Goal: Check status: Check status

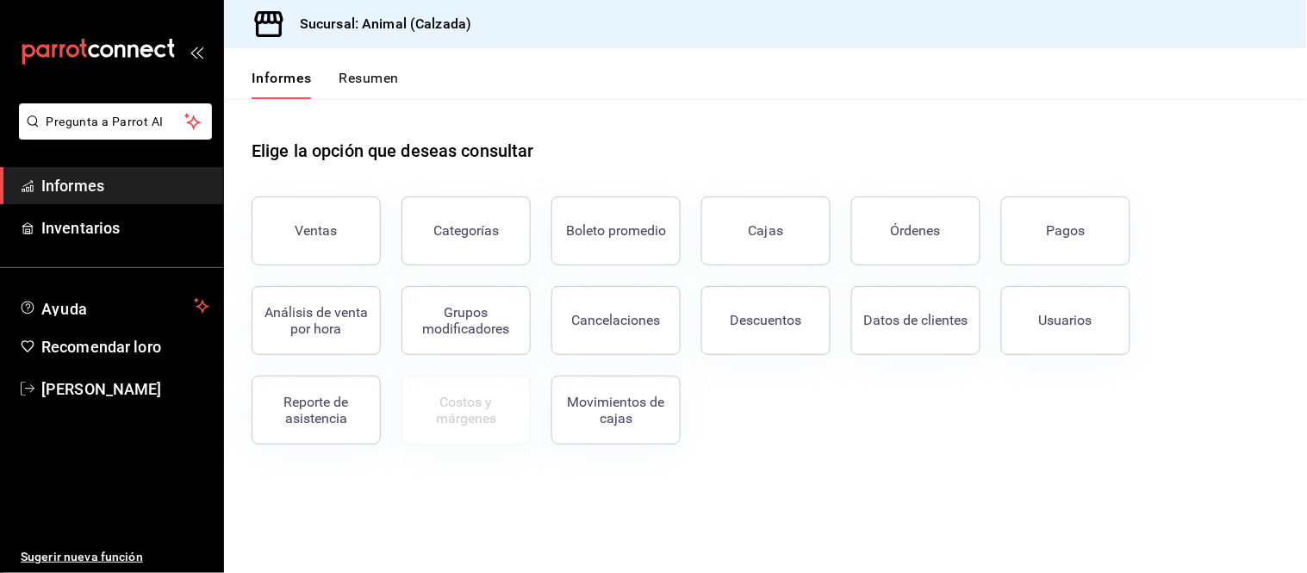
click at [1094, 233] on button "Pagos" at bounding box center [1065, 230] width 129 height 69
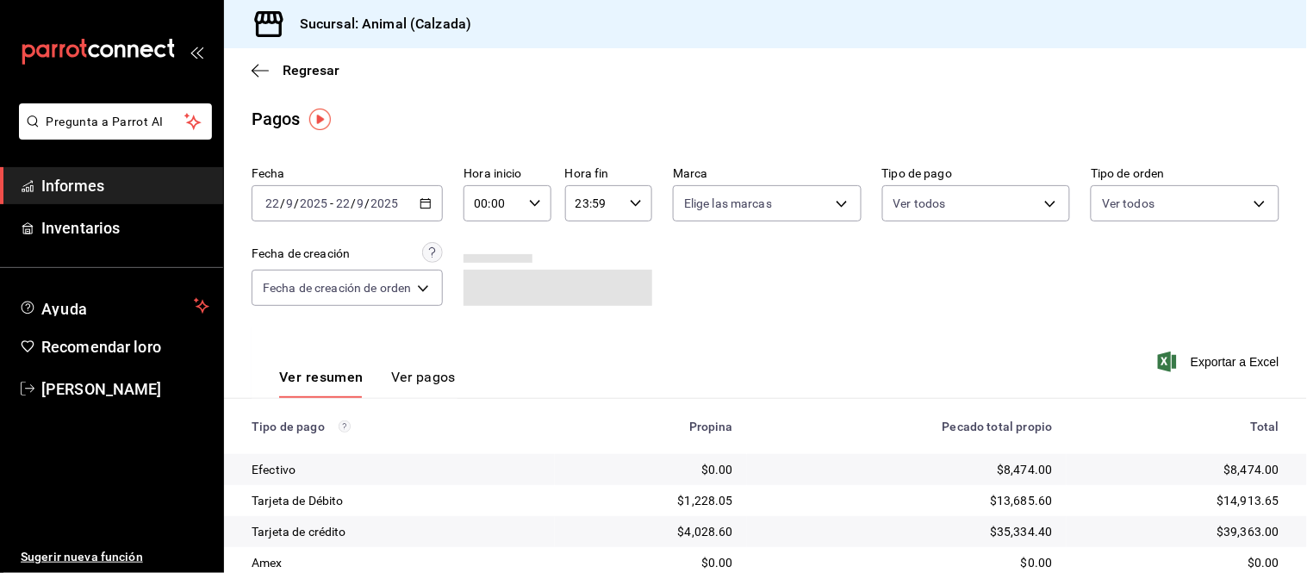
click at [431, 204] on icon "button" at bounding box center [426, 203] width 12 height 12
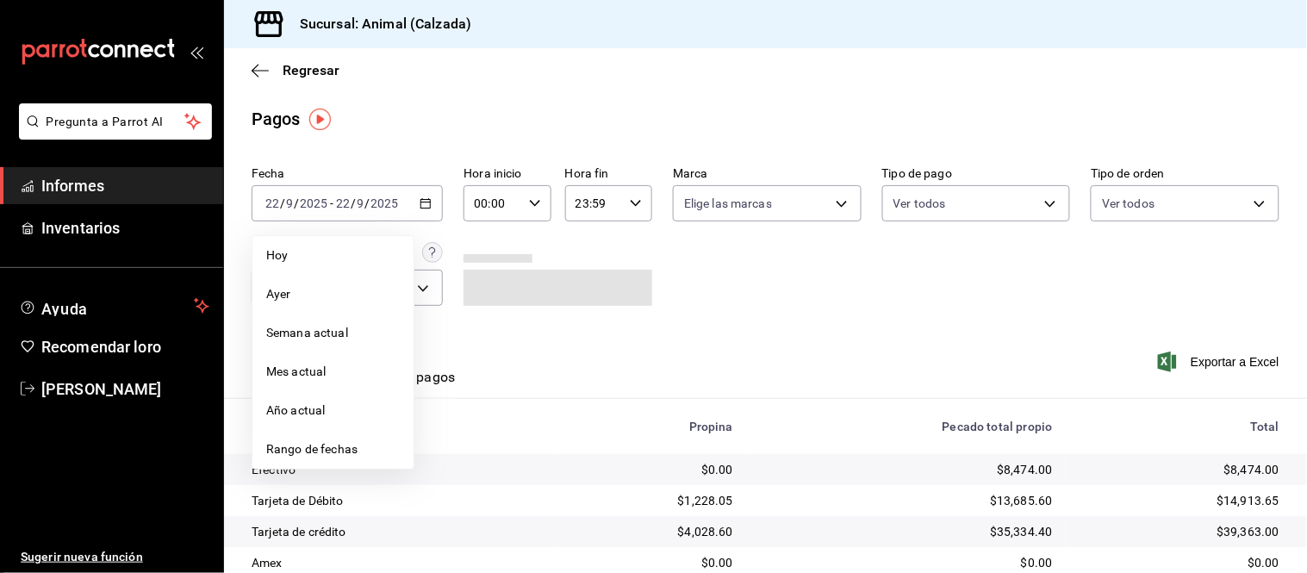
click at [565, 182] on div "Hora fin 23:59 Hora fin" at bounding box center [608, 193] width 87 height 55
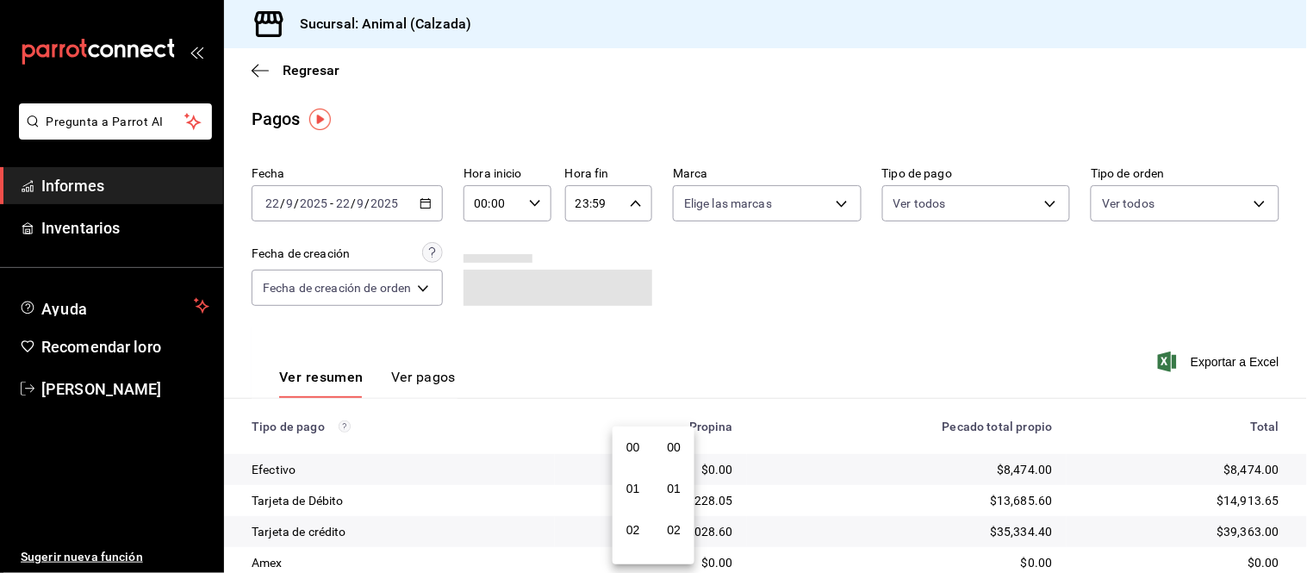
scroll to position [2319, 0]
click at [523, 199] on div at bounding box center [653, 286] width 1307 height 573
click at [543, 203] on div "00:00 Hora inicio" at bounding box center [507, 203] width 87 height 36
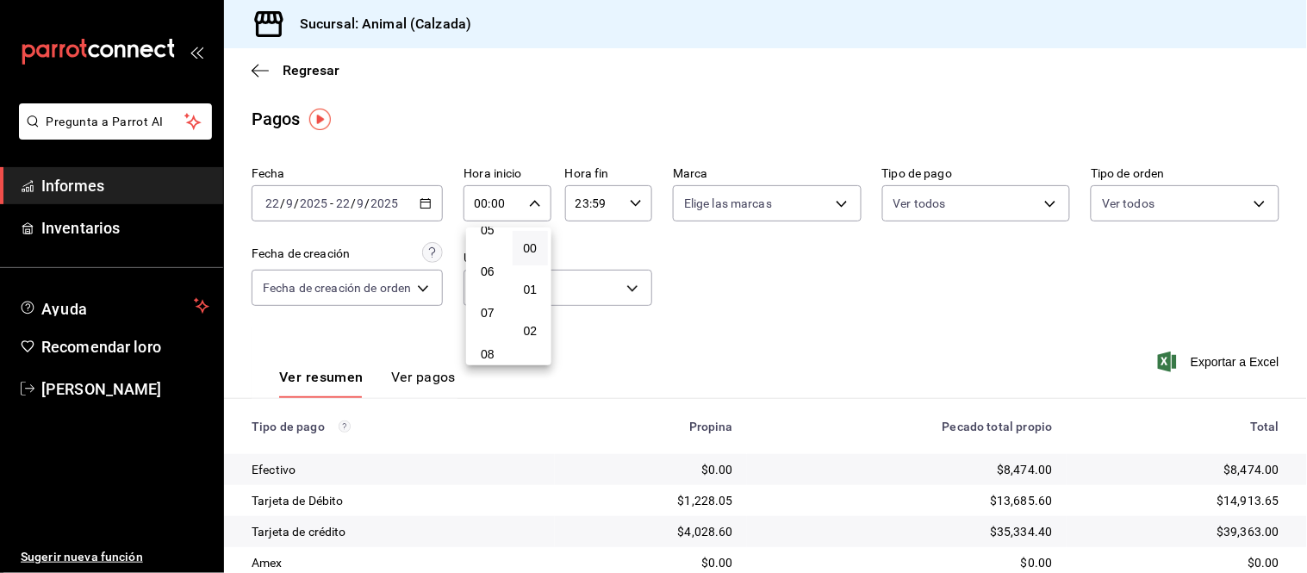
scroll to position [191, 0]
click at [489, 264] on font "05" at bounding box center [488, 264] width 14 height 14
type input "05:00"
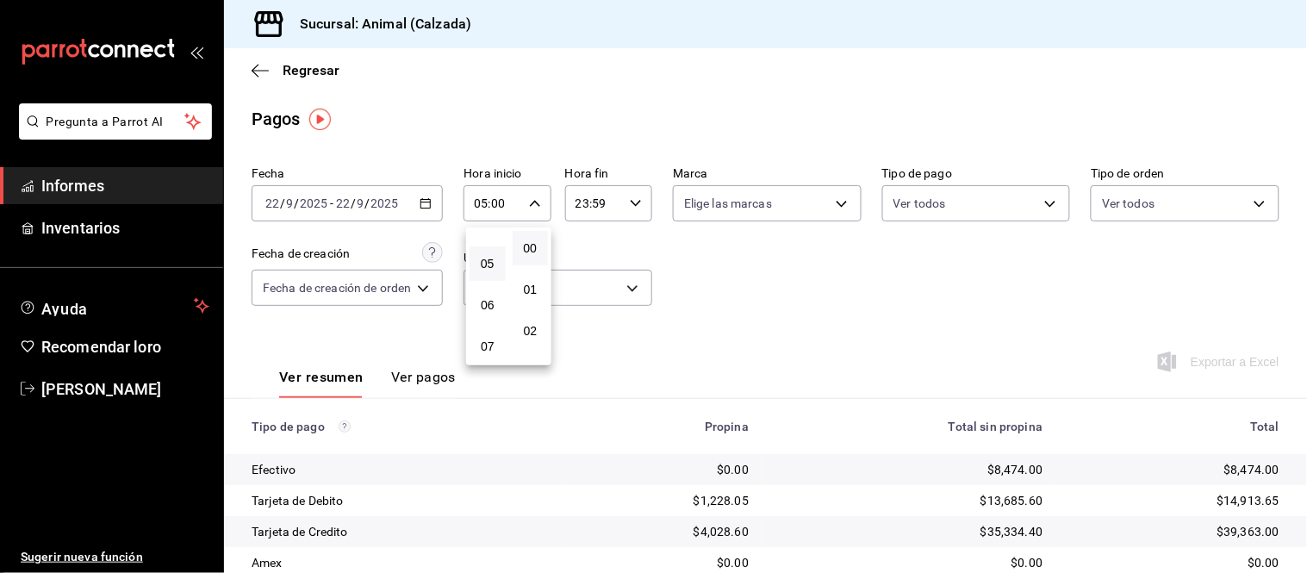
click at [640, 255] on div at bounding box center [653, 286] width 1307 height 573
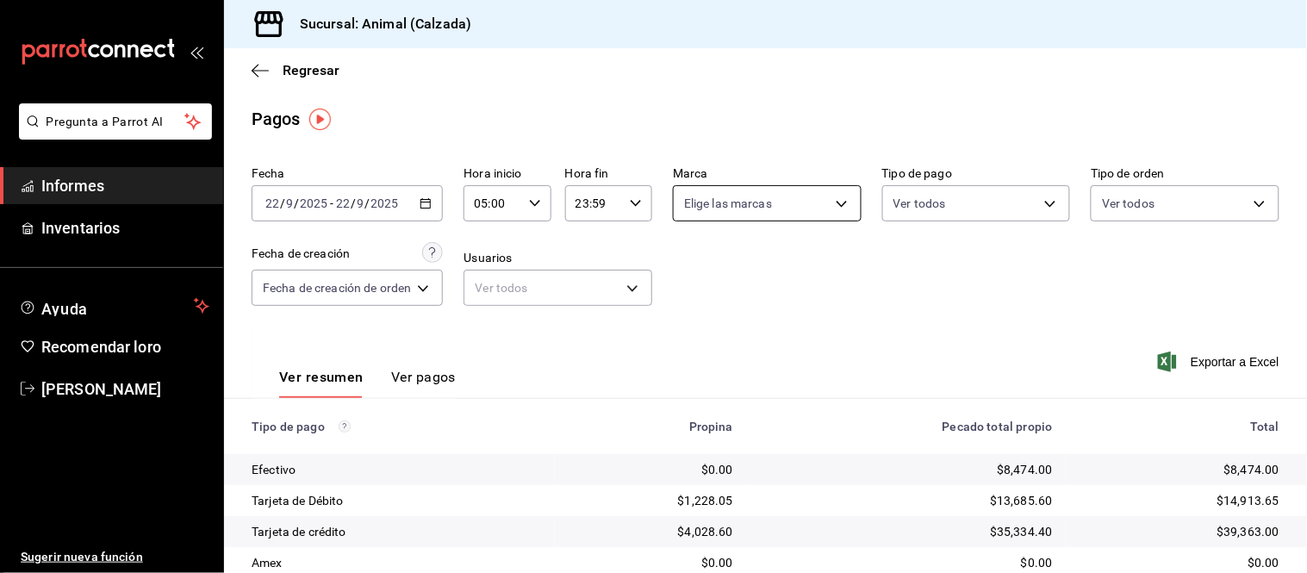
click at [755, 209] on body "Pregunta a Parrot AI Informes Inventarios Ayuda Recomendar loro [PERSON_NAME] S…" at bounding box center [653, 286] width 1307 height 573
click at [756, 256] on div "Ver todas" at bounding box center [726, 269] width 89 height 37
type input "e26472f3-9262-489d-bcba-4c6b034529c7"
checkbox input "true"
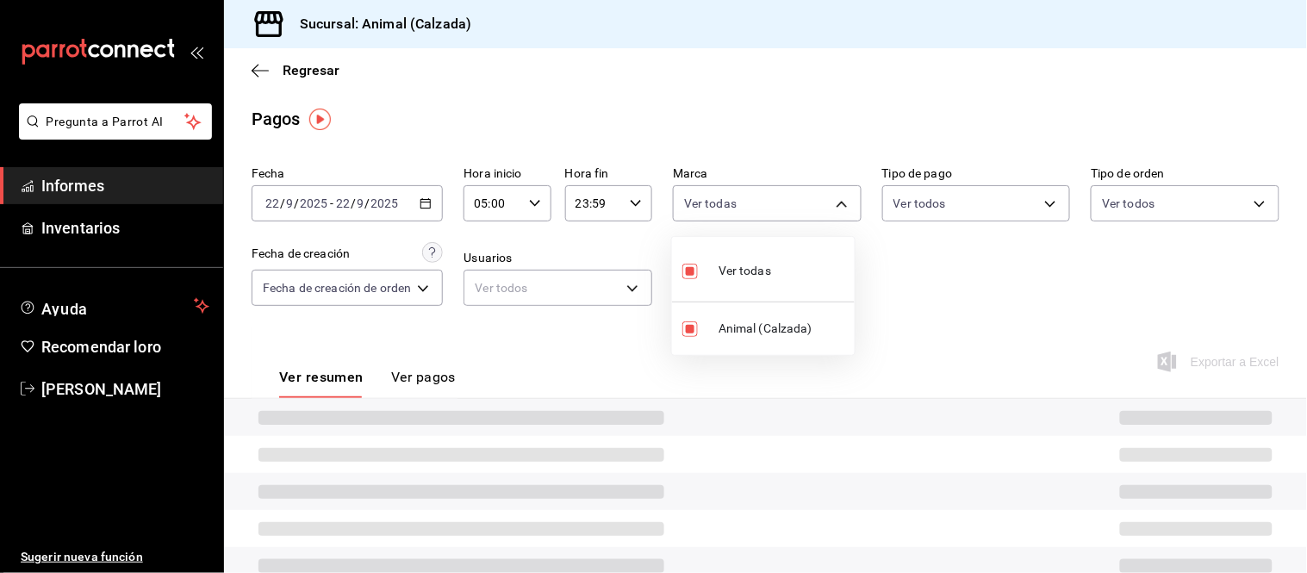
click at [932, 204] on div at bounding box center [653, 286] width 1307 height 573
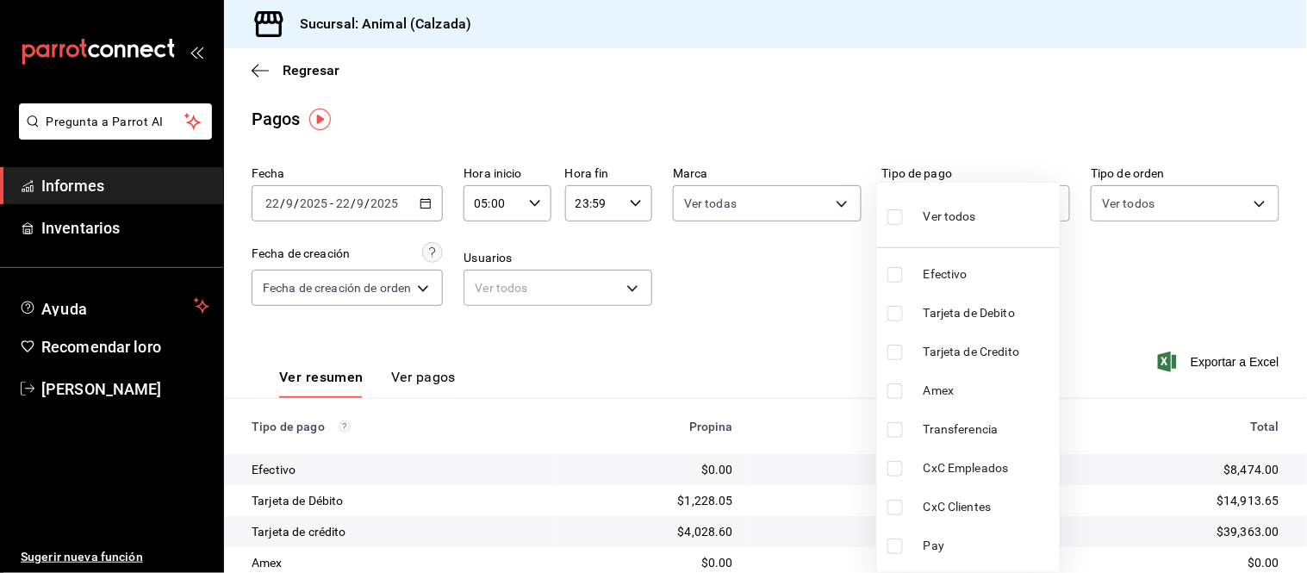
click at [935, 201] on body "Pregunta a Parrot AI Informes Inventarios Ayuda Recomendar loro [PERSON_NAME] S…" at bounding box center [653, 286] width 1307 height 573
click at [946, 222] on span "Ver todos" at bounding box center [950, 217] width 53 height 18
type input "71d89c34-e359-4fcf-89cc-30b2b1e20b29,4005b239-9ab5-4f91-ae38-82730a713f54,af609…"
checkbox input "true"
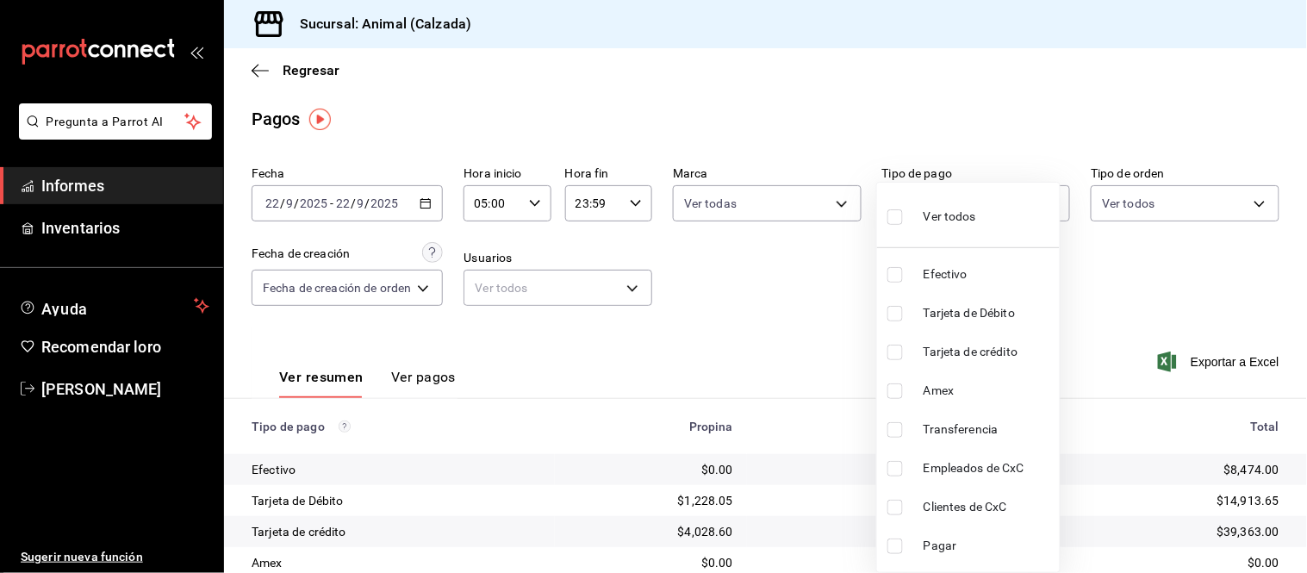
checkbox input "true"
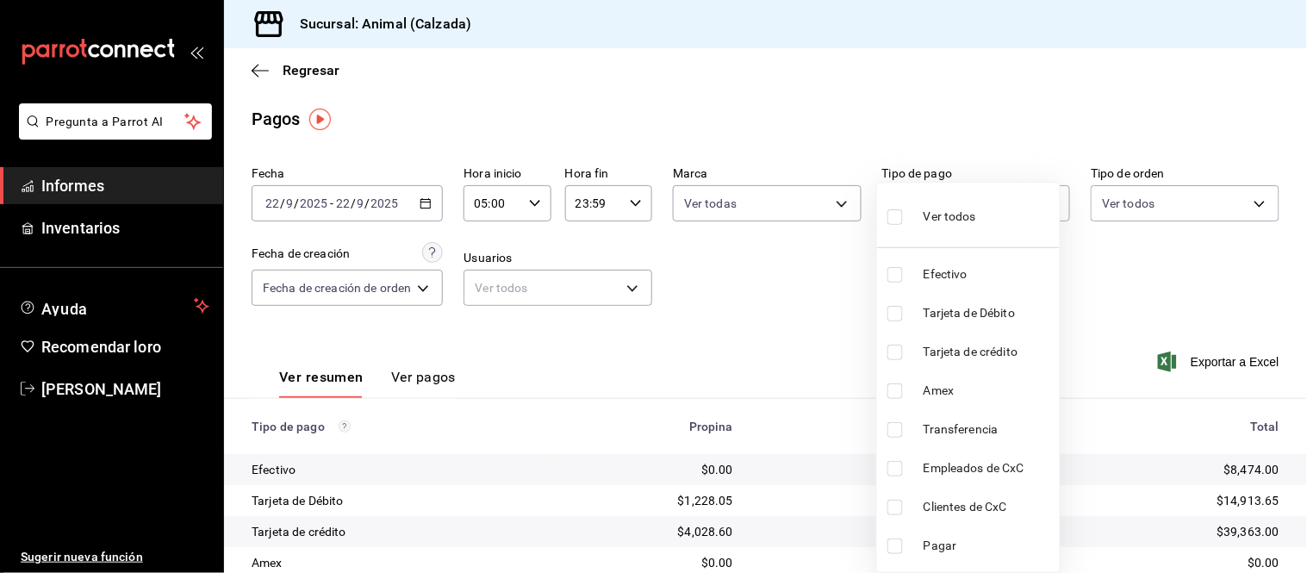
checkbox input "true"
click at [1184, 200] on div at bounding box center [653, 286] width 1307 height 573
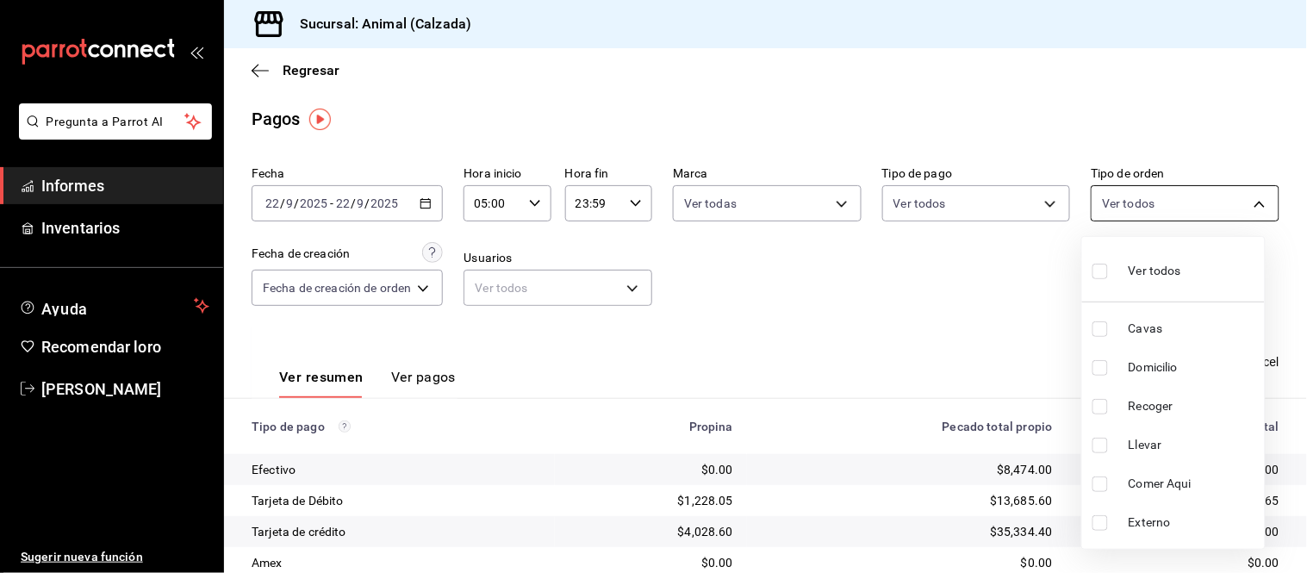
click at [1185, 209] on body "Pregunta a Parrot AI Informes Inventarios Ayuda Recomendar loro [PERSON_NAME] S…" at bounding box center [653, 286] width 1307 height 573
drag, startPoint x: 1153, startPoint y: 261, endPoint x: 1032, endPoint y: 255, distance: 120.8
click at [1152, 262] on span "Ver todos" at bounding box center [1155, 271] width 53 height 18
type input "588630d3-b511-4bba-a729-32472510037f,54b7ae00-ca47-4ec1-b7ff-55842c0a2b62,92293…"
checkbox input "true"
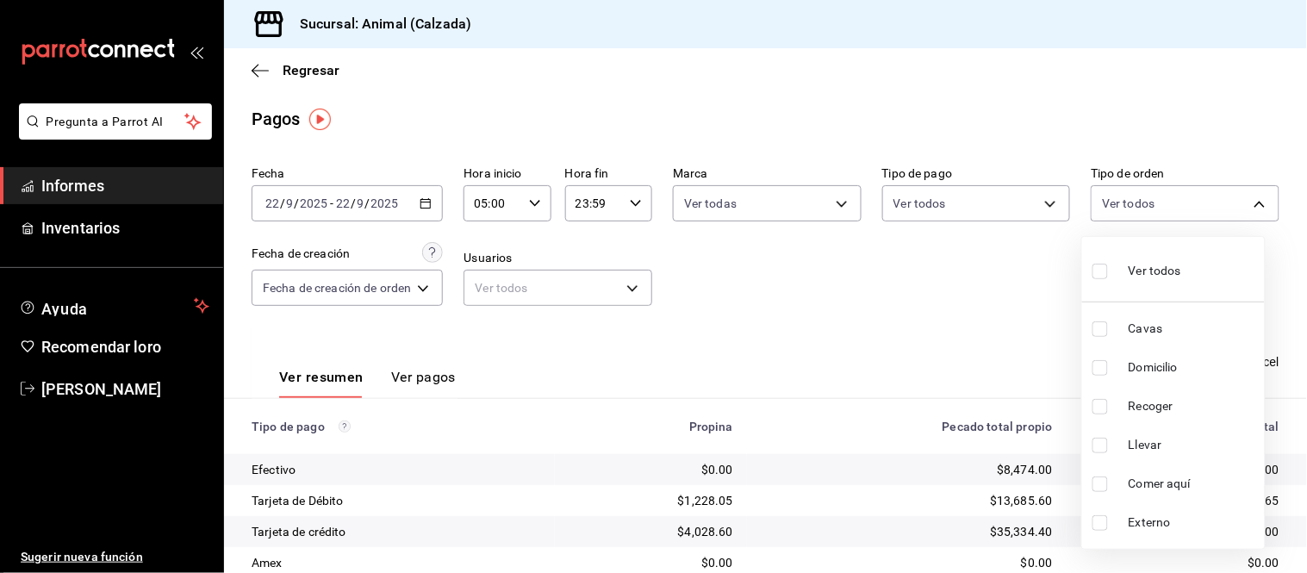
checkbox input "true"
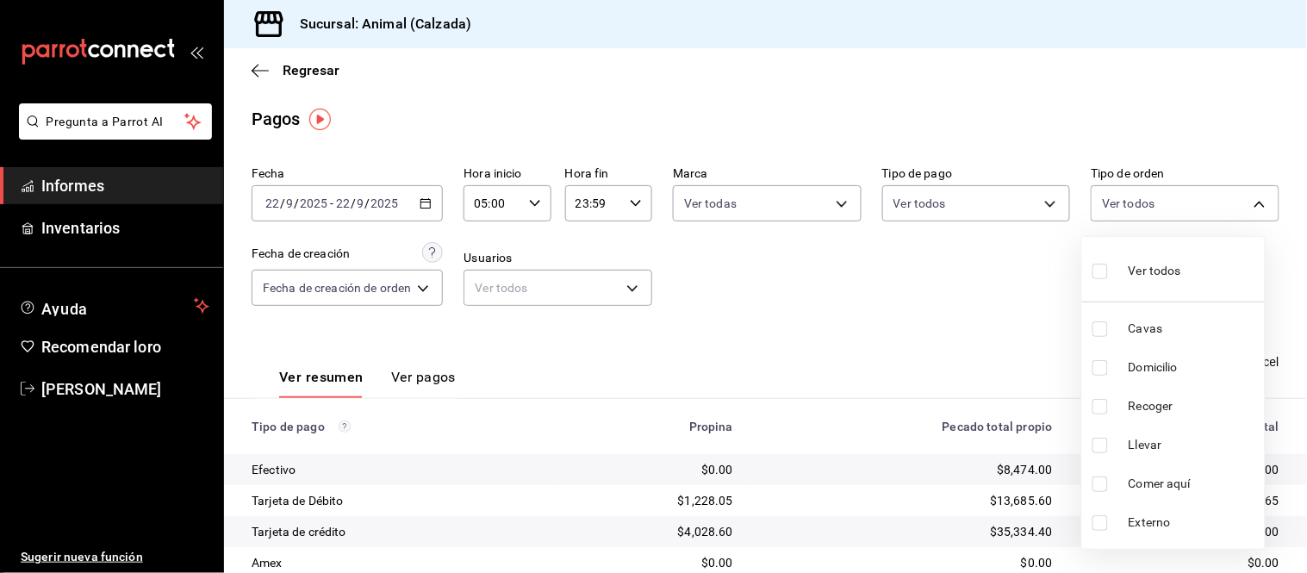
checkbox input "true"
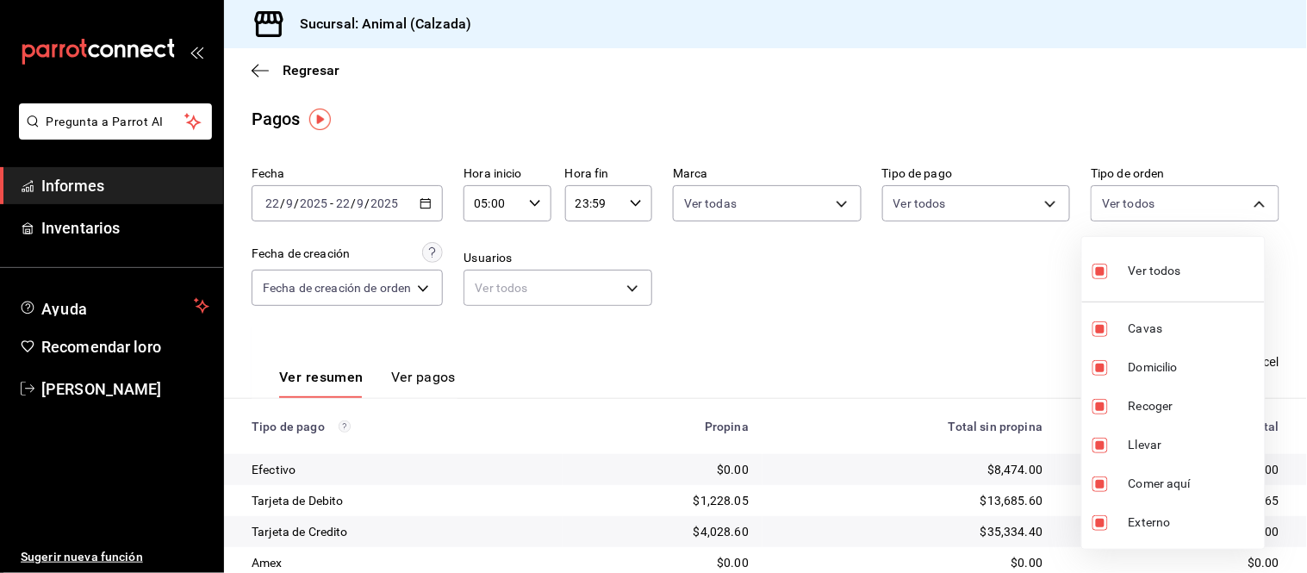
click at [1017, 268] on div at bounding box center [653, 286] width 1307 height 573
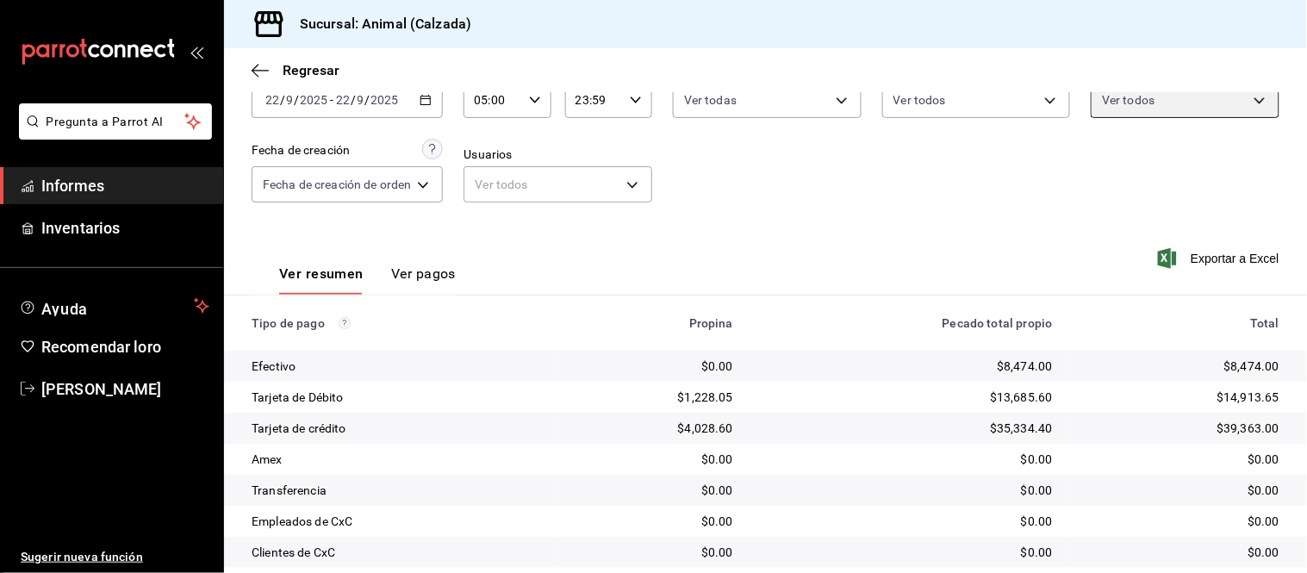
scroll to position [188, 0]
